Goal: Find contact information: Find contact information

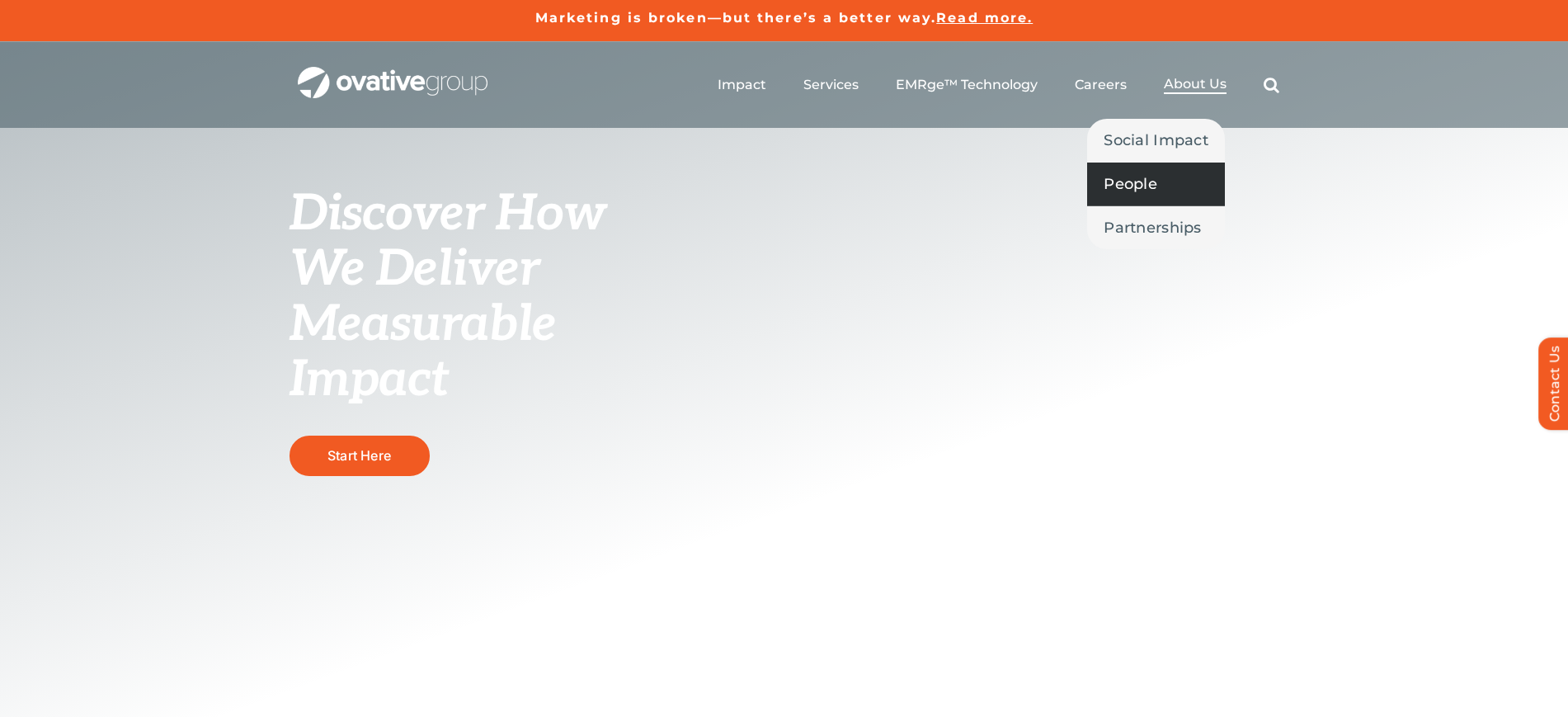
click at [1125, 175] on span "People" at bounding box center [1130, 184] width 54 height 24
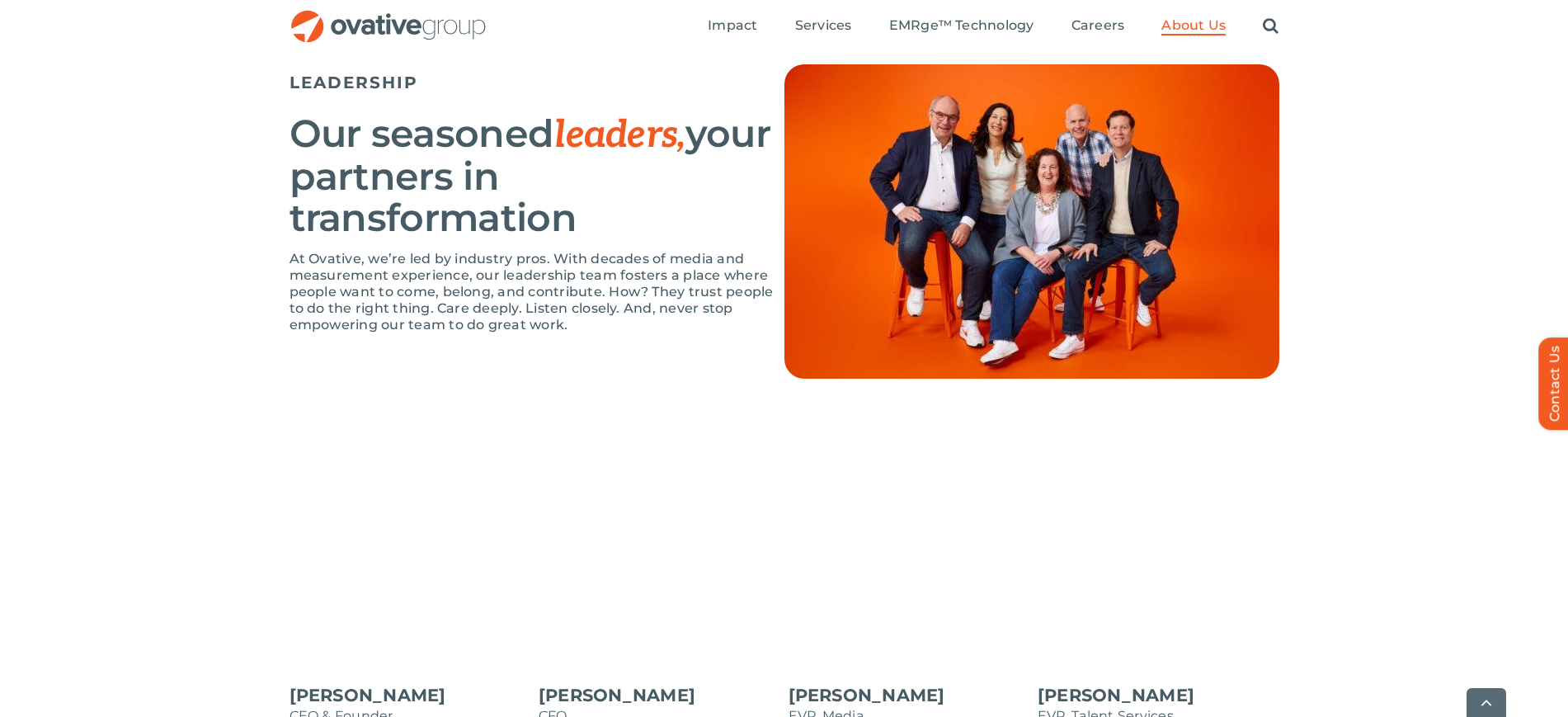
scroll to position [1275, 0]
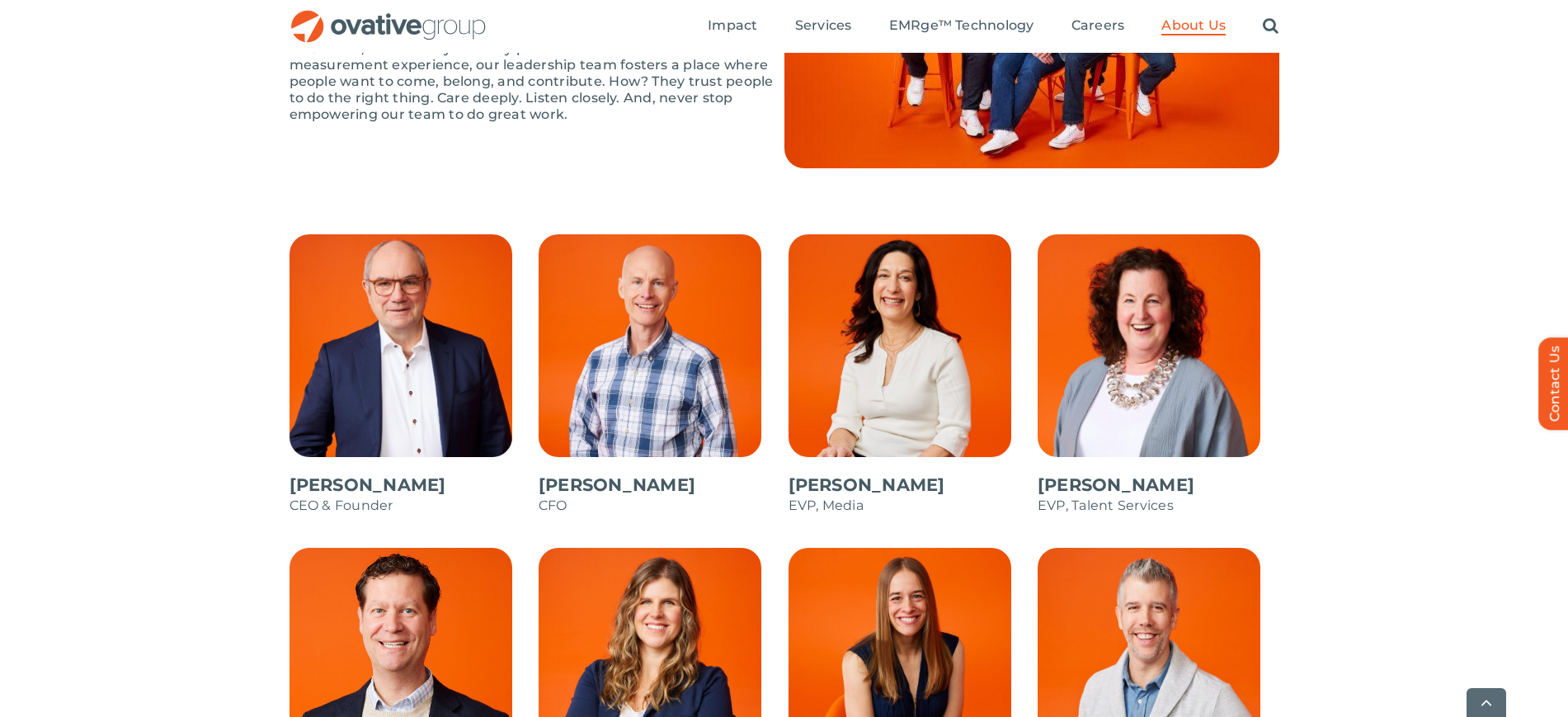
click at [348, 467] on span at bounding box center [410, 382] width 242 height 297
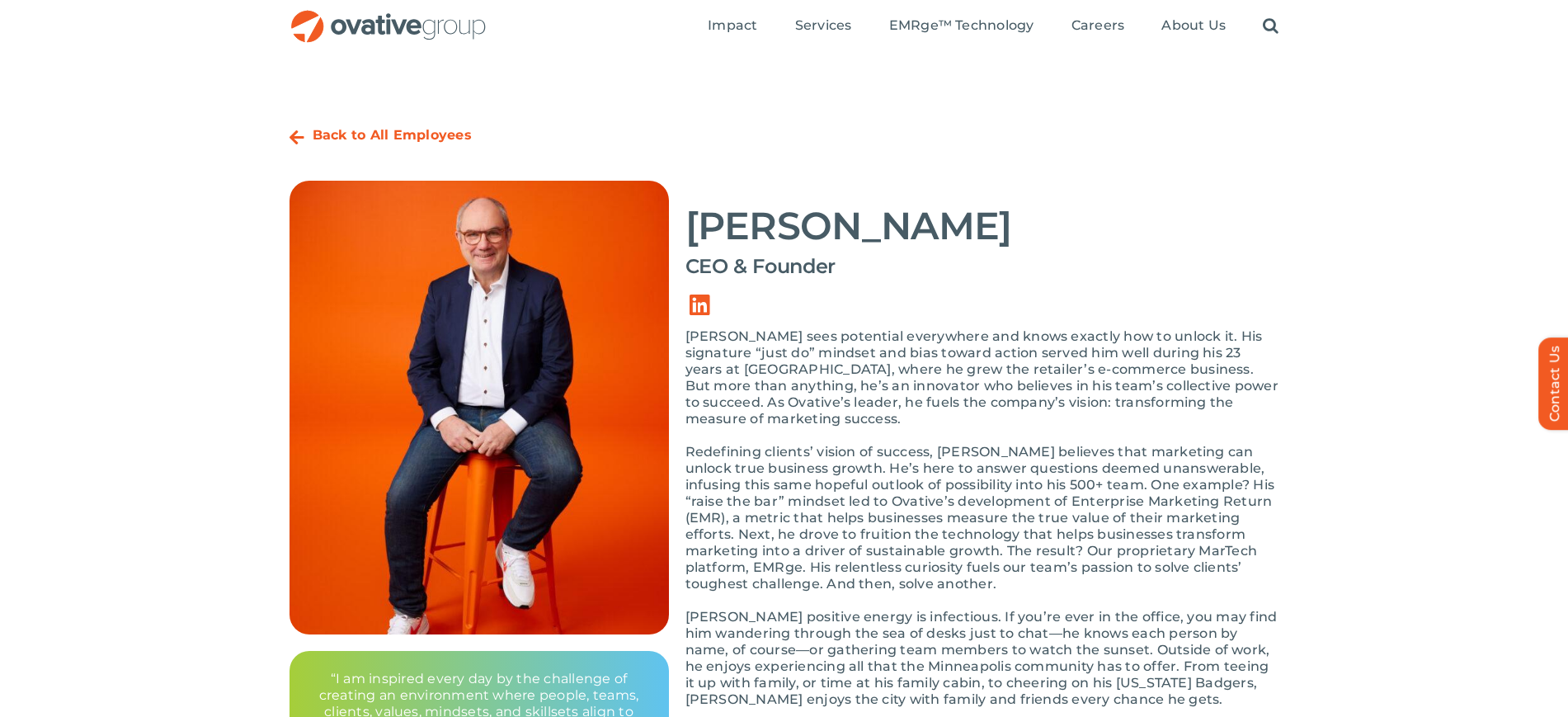
scroll to position [113, 0]
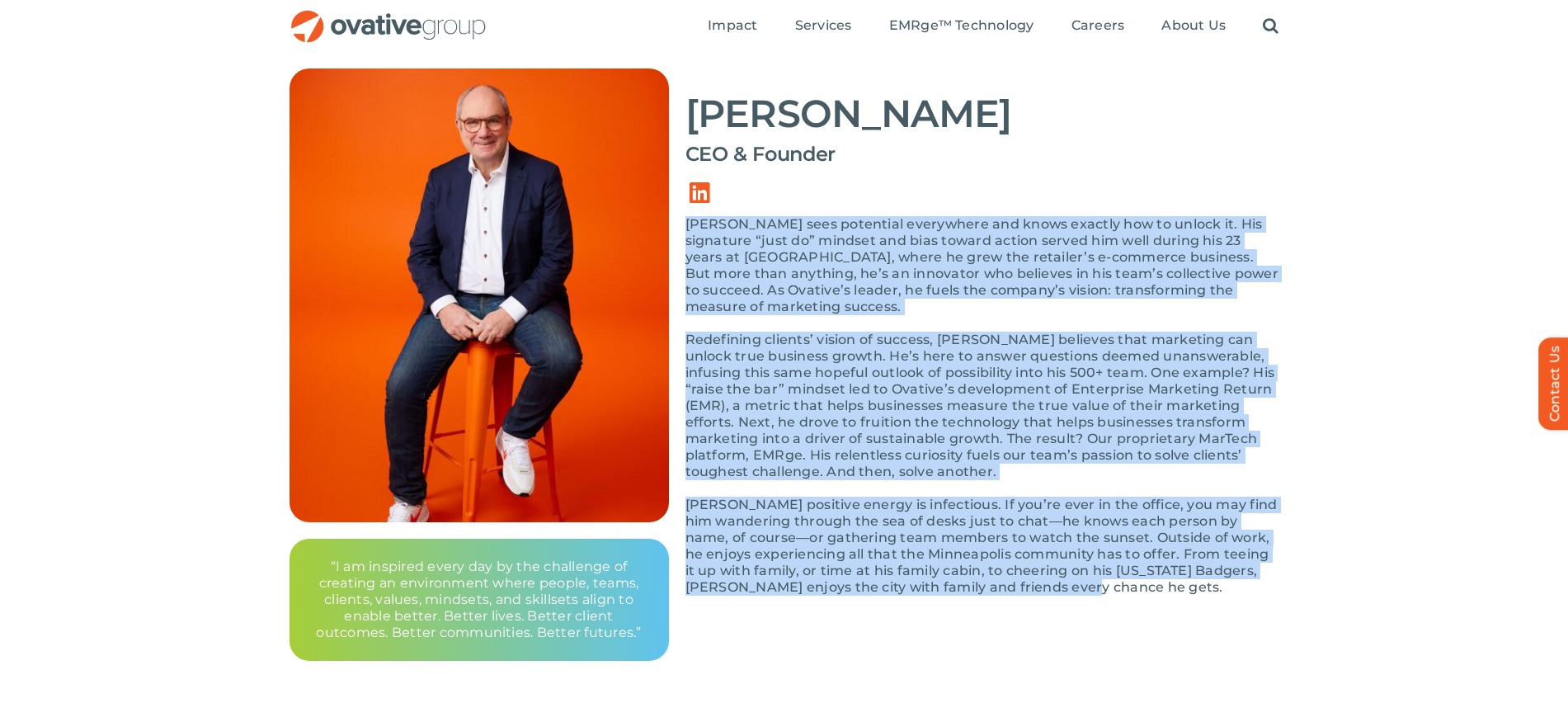
drag, startPoint x: 1156, startPoint y: 611, endPoint x: 688, endPoint y: 218, distance: 611.1
click at [688, 218] on div "Back to All Employees Dale Nitschke  CEO & Founder “I am inspired every day by …" at bounding box center [784, 334] width 990 height 654
copy div "Dale sees potential everywhere and knows exactly how to unlock it. His signatur…"
click at [925, 293] on p "Dale sees potential everywhere and knows exactly how to unlock it. His signatur…" at bounding box center [982, 265] width 594 height 99
